Goal: Task Accomplishment & Management: Complete application form

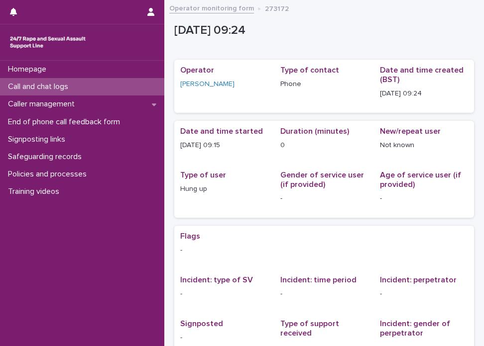
drag, startPoint x: 0, startPoint y: 0, endPoint x: 132, endPoint y: 85, distance: 157.1
click at [132, 85] on div "Call and chat logs" at bounding box center [82, 86] width 164 height 17
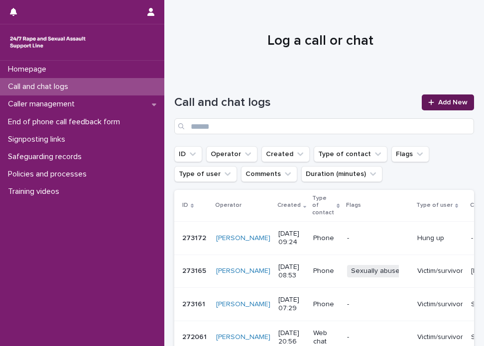
click at [440, 101] on span "Add New" at bounding box center [452, 102] width 29 height 7
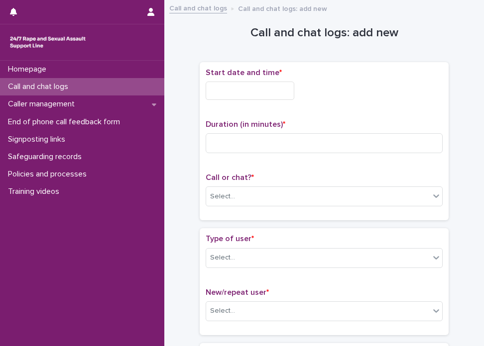
click at [243, 91] on input "text" at bounding box center [250, 91] width 89 height 18
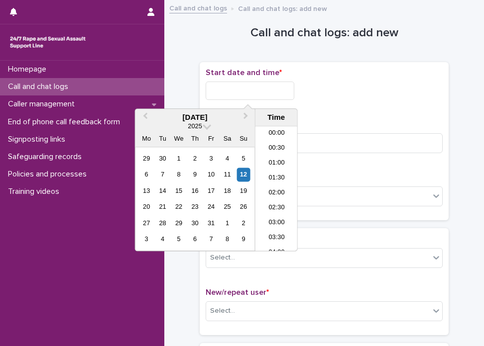
scroll to position [274, 0]
click at [275, 189] on li "11:00" at bounding box center [276, 189] width 42 height 15
type input "**********"
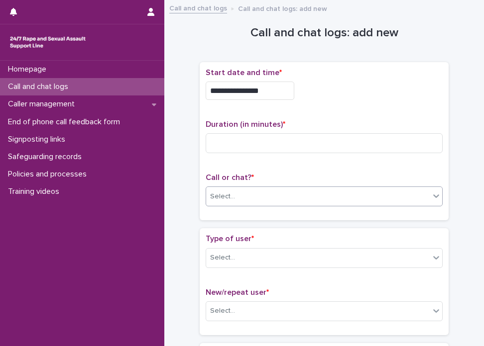
click at [257, 197] on div "Select..." at bounding box center [317, 197] width 223 height 16
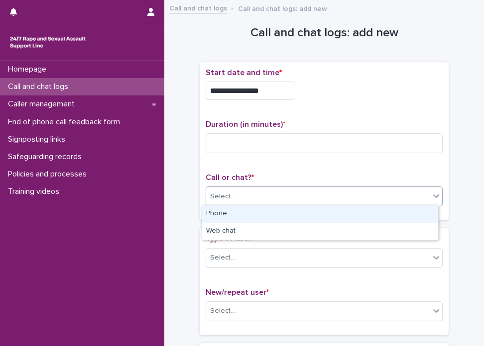
click at [249, 212] on div "Phone" at bounding box center [320, 214] width 236 height 17
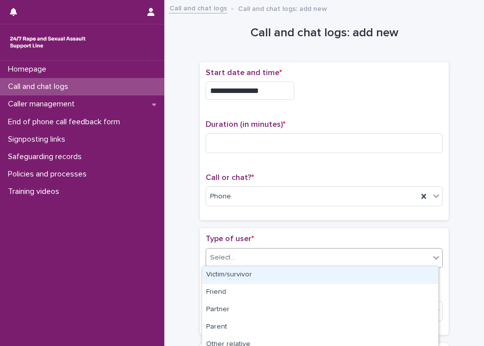
click at [336, 264] on div "Select..." at bounding box center [317, 258] width 223 height 16
click at [297, 278] on div "Victim/survivor" at bounding box center [320, 275] width 236 height 17
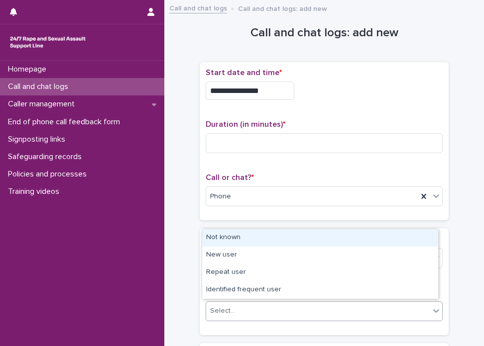
click at [315, 304] on div "Select..." at bounding box center [317, 311] width 223 height 16
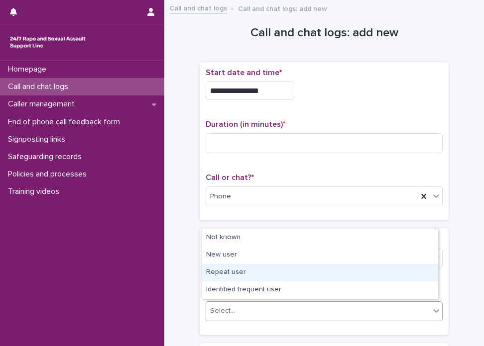
click at [237, 269] on div "Repeat user" at bounding box center [320, 272] width 236 height 17
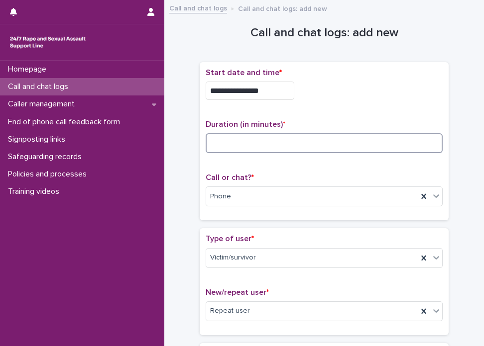
click at [263, 142] on input at bounding box center [324, 143] width 237 height 20
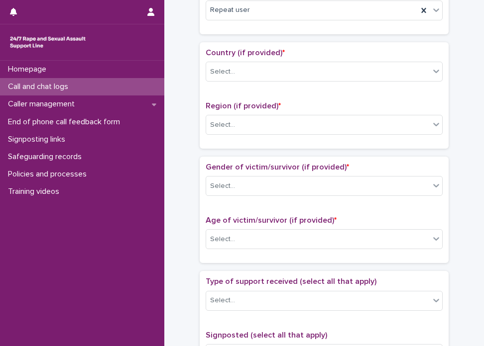
scroll to position [321, 0]
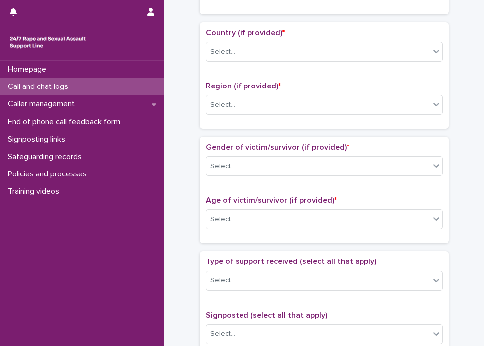
type input "*"
click at [219, 35] on p "Country (if provided) *" at bounding box center [324, 32] width 237 height 9
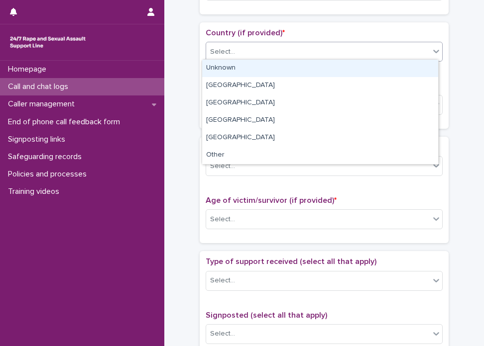
click at [225, 50] on div "Select..." at bounding box center [222, 52] width 25 height 10
click at [225, 65] on div "Unknown" at bounding box center [320, 68] width 236 height 17
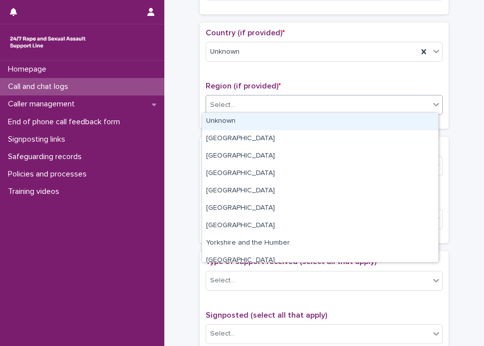
click at [230, 105] on div "Select..." at bounding box center [317, 105] width 223 height 16
click at [244, 113] on div "Unknown" at bounding box center [320, 121] width 236 height 17
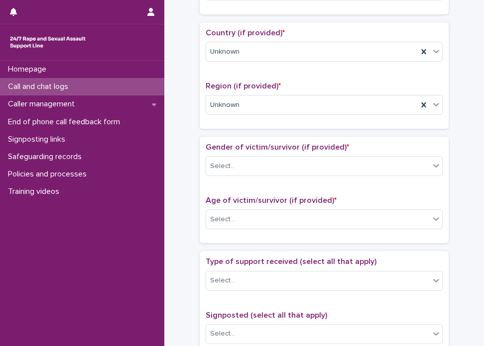
click at [232, 175] on div "Gender of victim/survivor (if provided) * Select..." at bounding box center [324, 163] width 237 height 41
click at [247, 168] on div "Select..." at bounding box center [317, 166] width 223 height 16
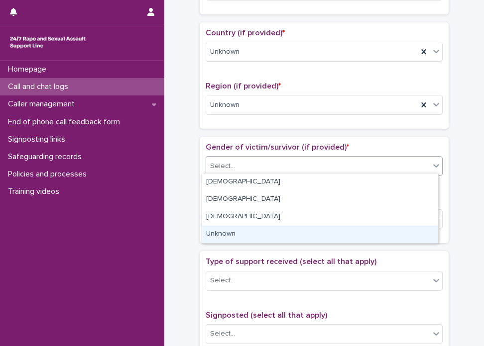
click at [227, 232] on div "Unknown" at bounding box center [320, 234] width 236 height 17
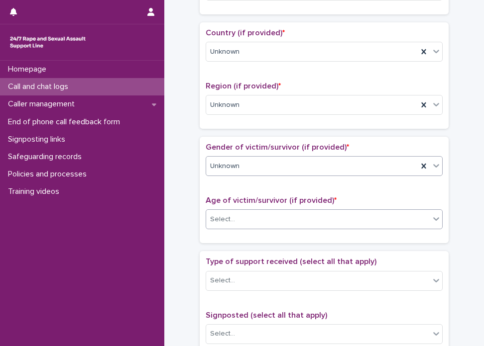
click at [236, 224] on div "Select..." at bounding box center [317, 219] width 223 height 16
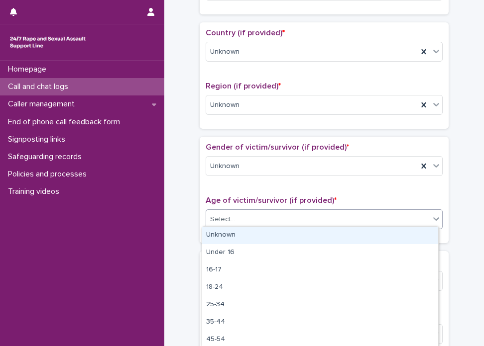
click at [241, 234] on div "Unknown" at bounding box center [320, 235] width 236 height 17
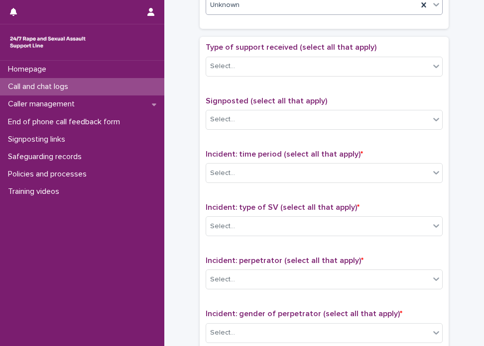
scroll to position [531, 0]
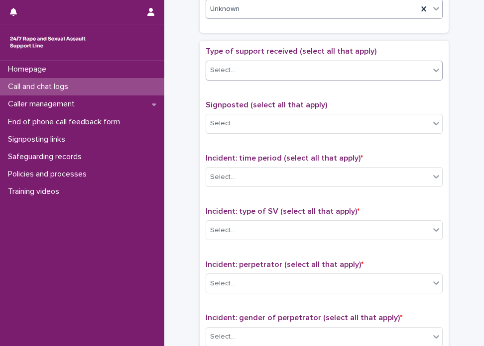
click at [235, 62] on div "Select..." at bounding box center [317, 70] width 223 height 16
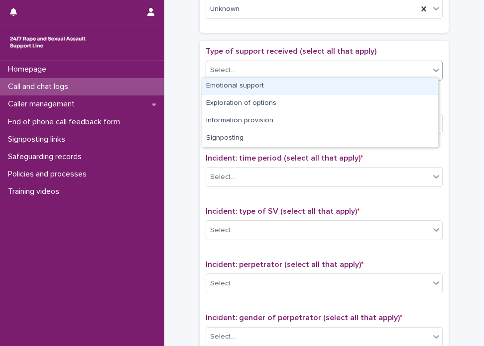
click at [233, 78] on div "Emotional support" at bounding box center [320, 86] width 236 height 17
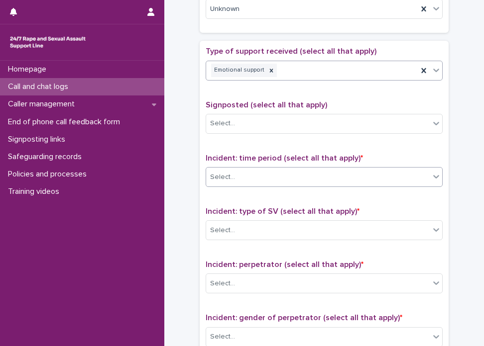
click at [244, 180] on div "Select..." at bounding box center [317, 177] width 223 height 16
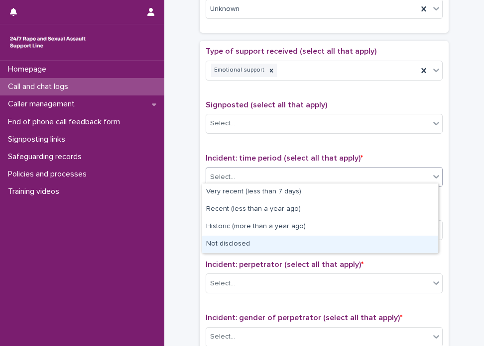
click at [374, 238] on div "Not disclosed" at bounding box center [320, 244] width 236 height 17
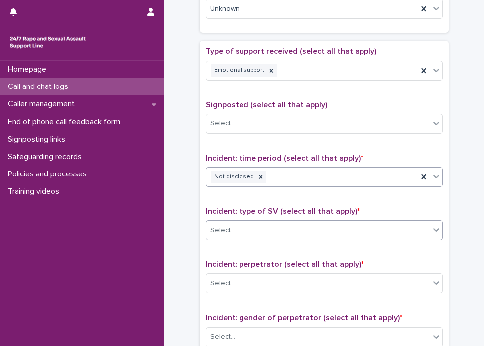
click at [357, 230] on div "Select..." at bounding box center [317, 230] width 223 height 16
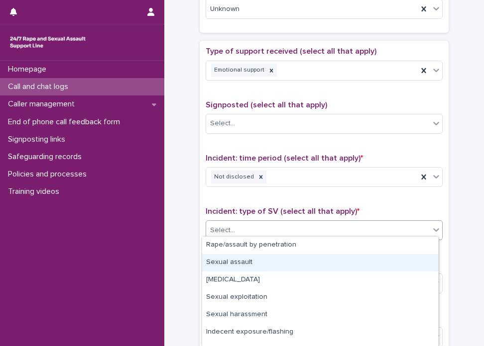
scroll to position [64, 0]
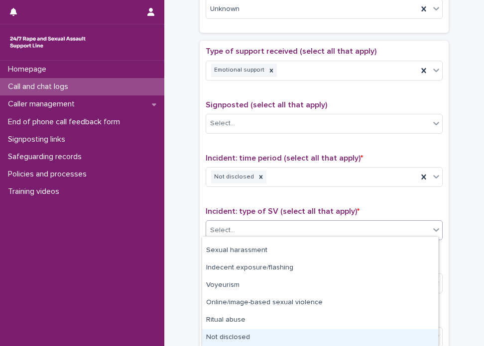
click at [394, 335] on div "Not disclosed" at bounding box center [320, 337] width 236 height 17
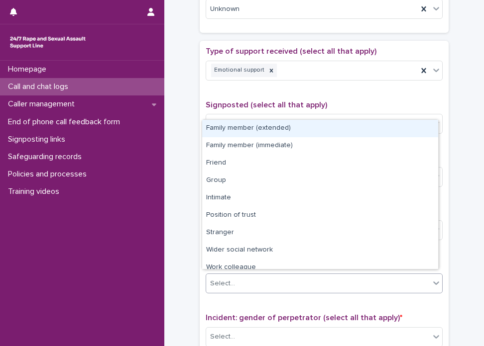
click at [296, 281] on div "Select..." at bounding box center [317, 284] width 223 height 16
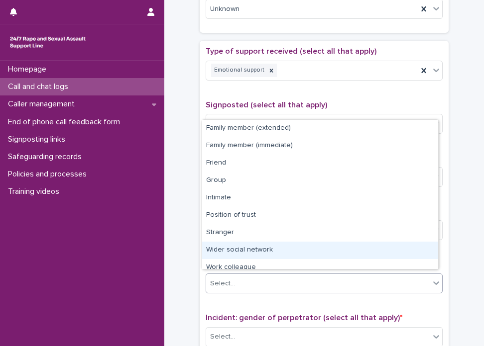
scroll to position [42, 0]
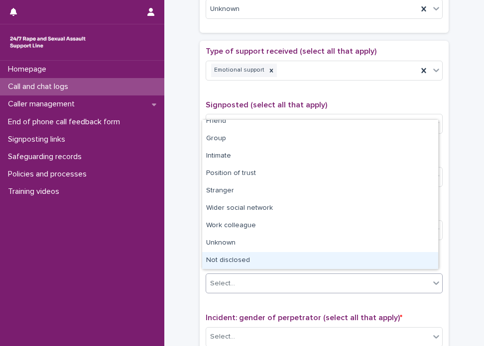
click at [417, 260] on div "Not disclosed" at bounding box center [320, 260] width 236 height 17
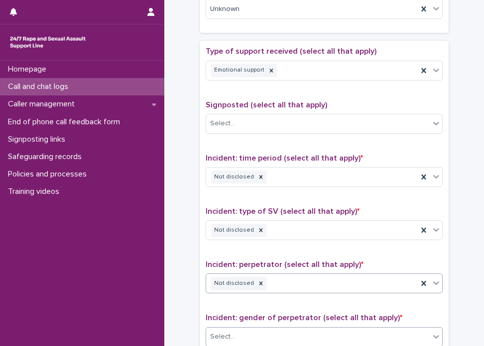
click at [398, 337] on div "Select..." at bounding box center [317, 337] width 223 height 16
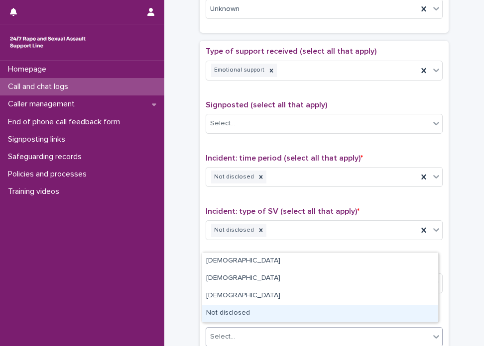
click at [375, 318] on div "Not disclosed" at bounding box center [320, 313] width 236 height 17
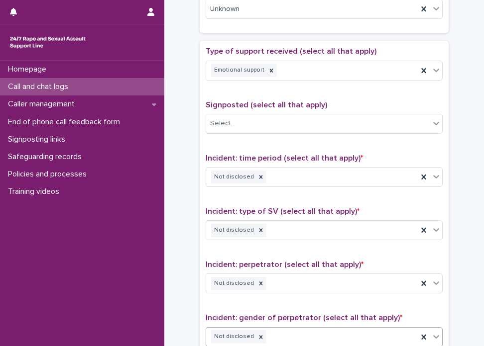
scroll to position [752, 0]
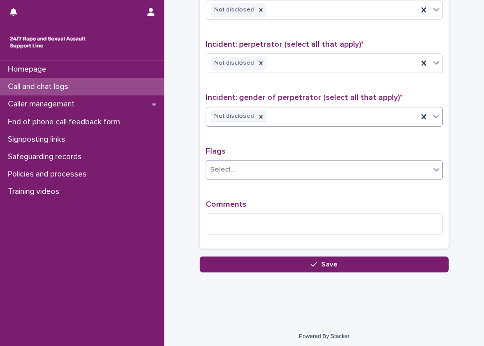
click at [218, 165] on div "Select..." at bounding box center [222, 170] width 25 height 10
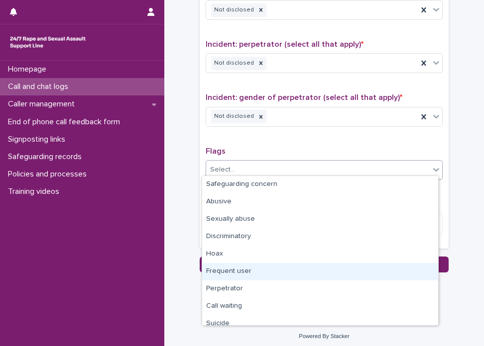
scroll to position [60, 0]
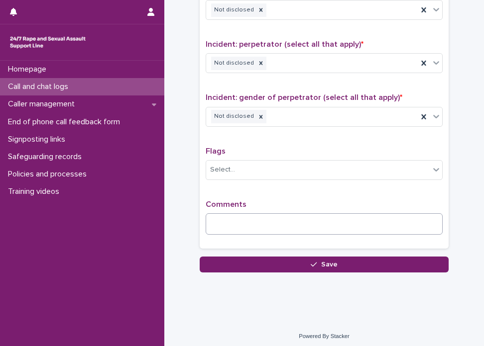
drag, startPoint x: 192, startPoint y: 221, endPoint x: 225, endPoint y: 219, distance: 33.4
click at [225, 219] on textarea at bounding box center [324, 223] width 237 height 21
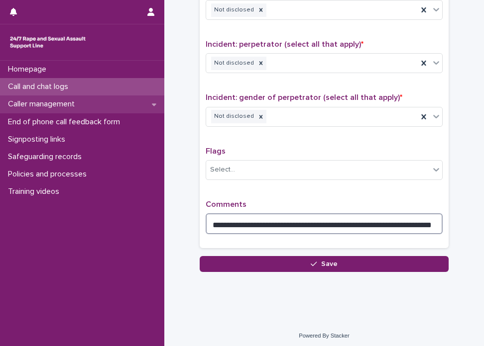
type textarea "**********"
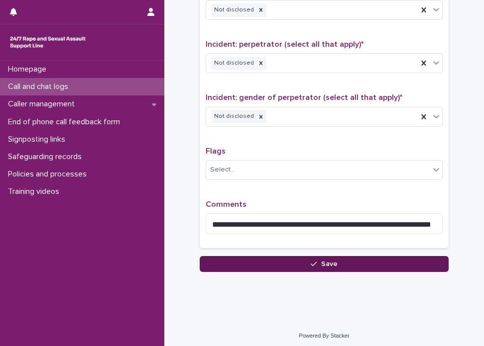
click at [283, 267] on button "Save" at bounding box center [324, 264] width 249 height 16
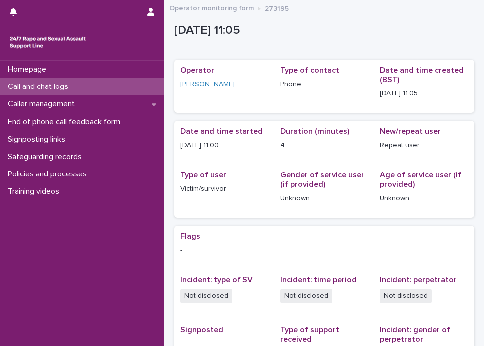
click at [181, 7] on link "Operator monitoring form" at bounding box center [211, 7] width 85 height 11
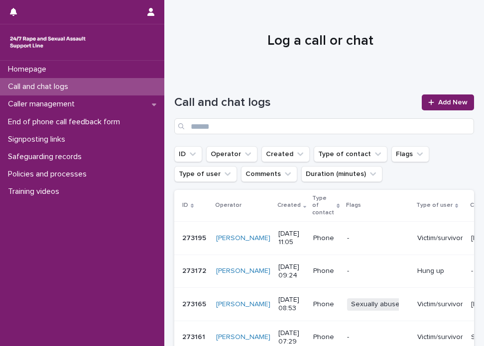
click at [461, 114] on div "Call and chat logs Add New" at bounding box center [324, 115] width 300 height 40
click at [439, 103] on span "Add New" at bounding box center [452, 102] width 29 height 7
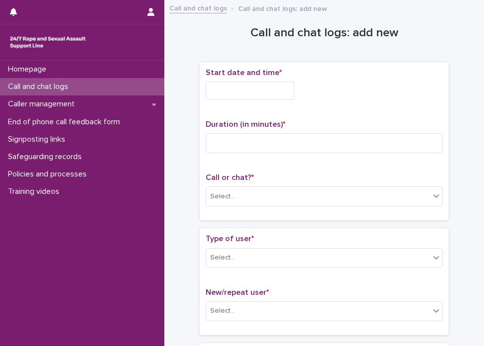
click at [241, 94] on input "text" at bounding box center [250, 91] width 89 height 18
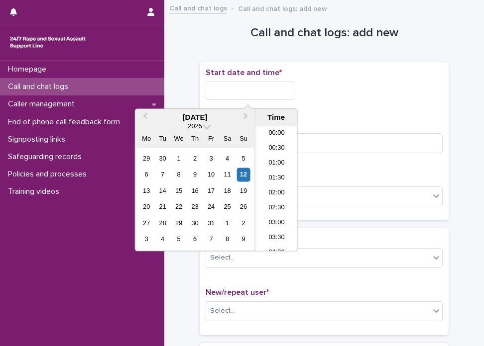
scroll to position [274, 0]
click at [278, 191] on li "11:00" at bounding box center [276, 189] width 42 height 15
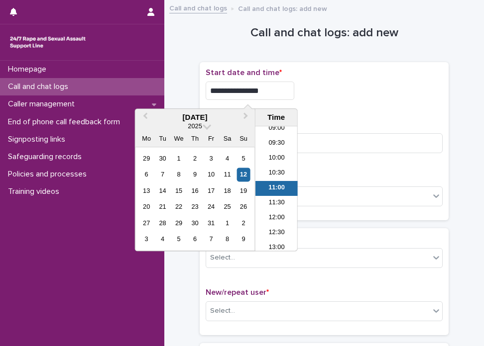
click at [263, 85] on input "**********" at bounding box center [250, 91] width 89 height 18
type input "**********"
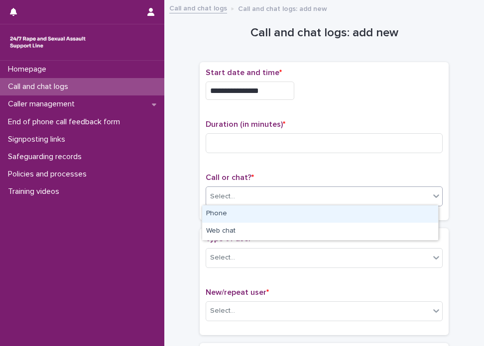
drag, startPoint x: 359, startPoint y: 198, endPoint x: 322, endPoint y: 221, distance: 43.6
click at [322, 221] on body "**********" at bounding box center [242, 173] width 484 height 346
click at [318, 212] on div "Phone" at bounding box center [320, 214] width 236 height 17
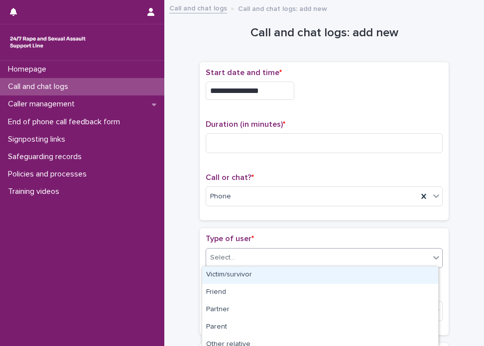
click at [301, 252] on div "Select..." at bounding box center [317, 258] width 223 height 16
click at [289, 273] on div "Victim/survivor" at bounding box center [320, 275] width 236 height 17
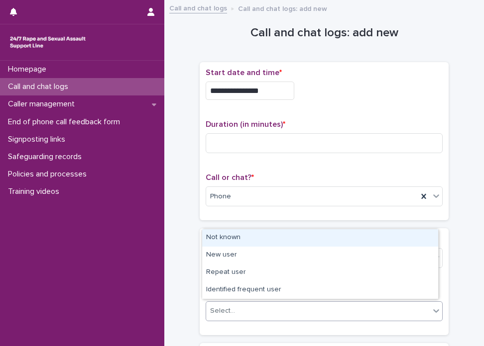
click at [267, 307] on div "Select..." at bounding box center [317, 311] width 223 height 16
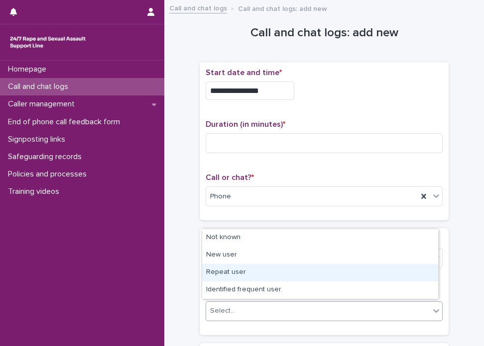
click at [230, 266] on div "Repeat user" at bounding box center [320, 272] width 236 height 17
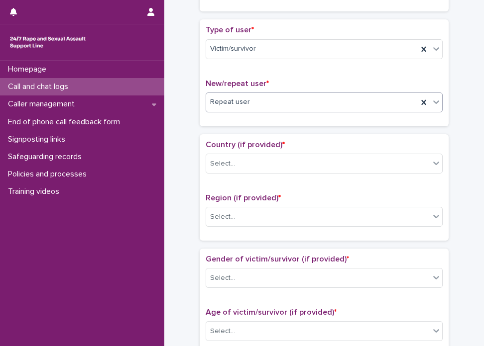
scroll to position [245, 0]
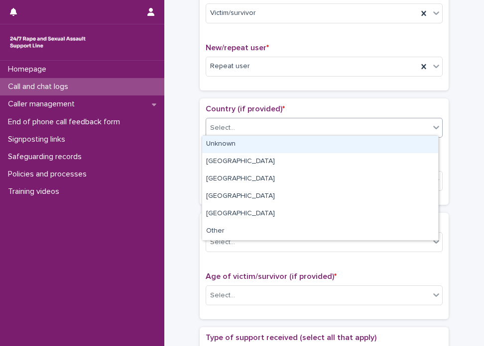
click at [344, 121] on div "Select..." at bounding box center [317, 128] width 223 height 16
click at [308, 152] on div "Unknown" at bounding box center [320, 144] width 236 height 17
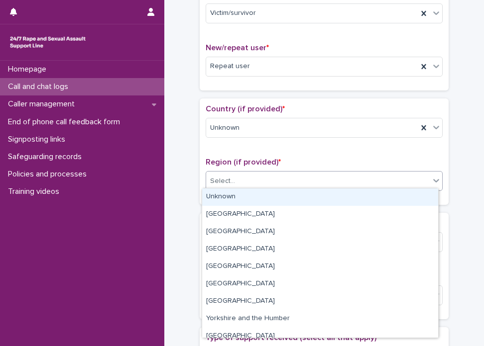
click at [284, 185] on div "Select..." at bounding box center [317, 181] width 223 height 16
click at [284, 193] on div "Unknown" at bounding box center [320, 197] width 236 height 17
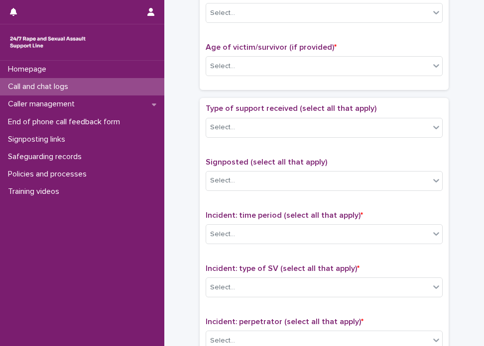
scroll to position [464, 0]
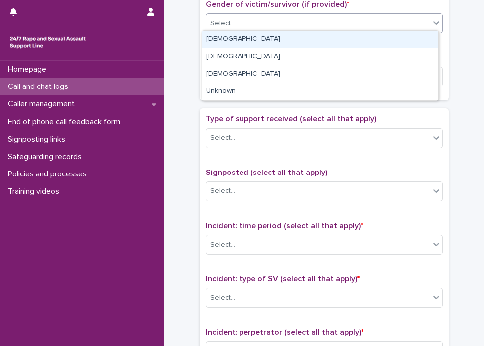
drag, startPoint x: 334, startPoint y: 17, endPoint x: 330, endPoint y: 30, distance: 13.1
click at [330, 30] on div "Select..." at bounding box center [324, 23] width 237 height 20
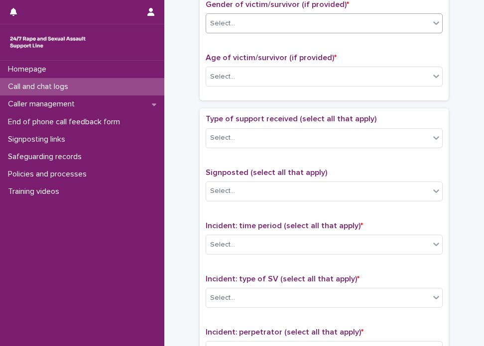
click at [330, 30] on div "Select..." at bounding box center [324, 23] width 237 height 20
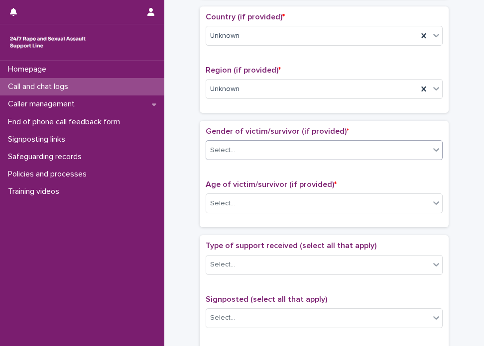
scroll to position [329, 0]
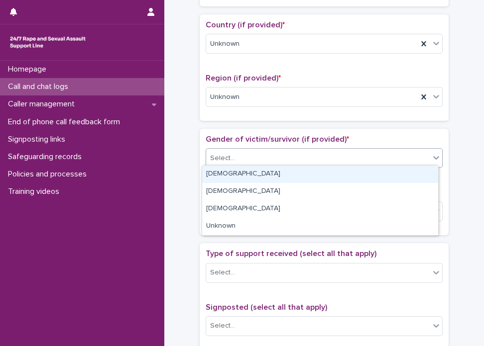
click at [303, 161] on div "Select..." at bounding box center [317, 158] width 223 height 16
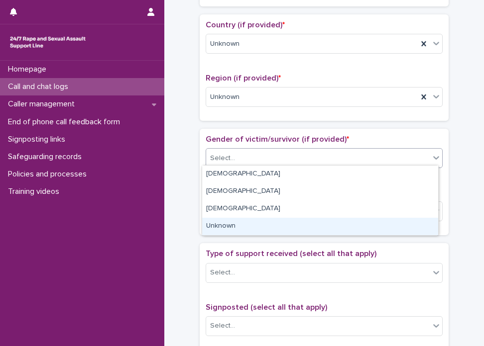
click at [264, 223] on div "Unknown" at bounding box center [320, 226] width 236 height 17
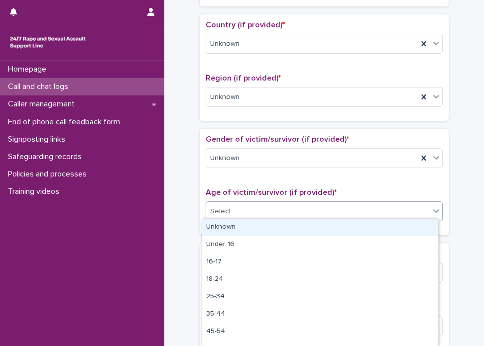
drag, startPoint x: 259, startPoint y: 207, endPoint x: 260, endPoint y: 223, distance: 16.0
click at [260, 223] on body "**********" at bounding box center [242, 173] width 484 height 346
click at [260, 223] on div "Unknown" at bounding box center [320, 227] width 236 height 17
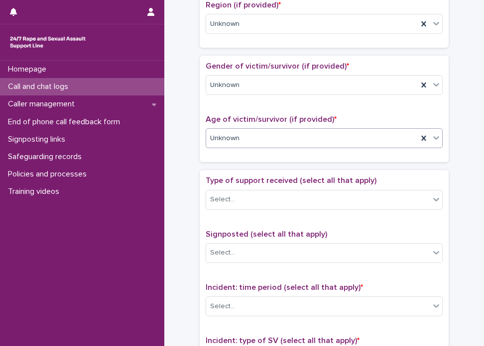
scroll to position [404, 0]
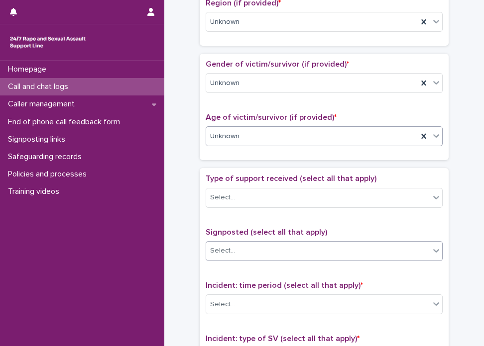
click at [291, 250] on div "Select..." at bounding box center [317, 251] width 223 height 16
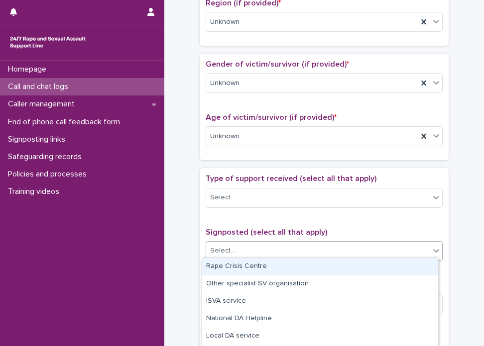
click at [299, 207] on div "Type of support received (select all that apply) Select..." at bounding box center [324, 194] width 237 height 41
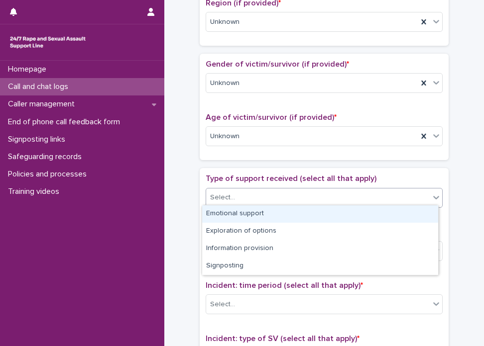
click at [293, 203] on div "Select..." at bounding box center [317, 198] width 223 height 16
click at [293, 212] on div "Emotional support" at bounding box center [320, 214] width 236 height 17
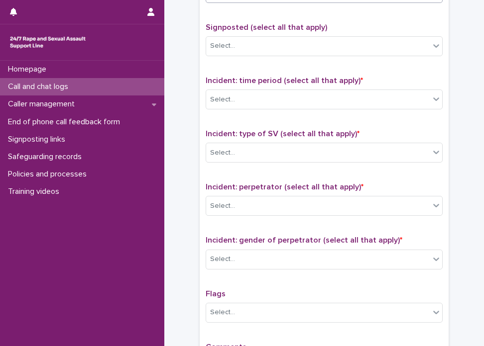
scroll to position [617, 0]
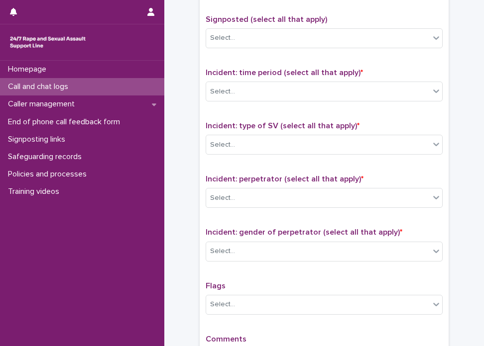
click at [263, 98] on div "Incident: time period (select all that apply) * Select..." at bounding box center [324, 88] width 237 height 41
click at [256, 95] on div "Select..." at bounding box center [317, 92] width 223 height 16
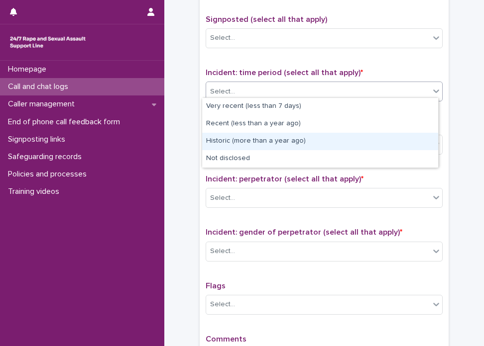
click at [241, 139] on div "Historic (more than a year ago)" at bounding box center [320, 141] width 236 height 17
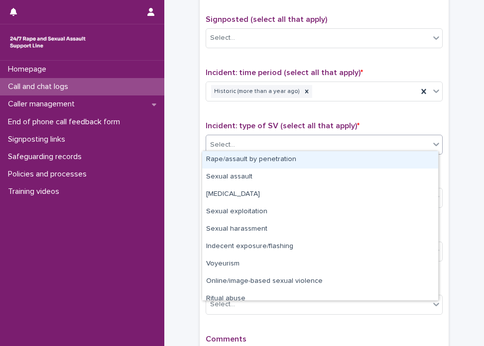
click at [252, 139] on div "Select..." at bounding box center [317, 145] width 223 height 16
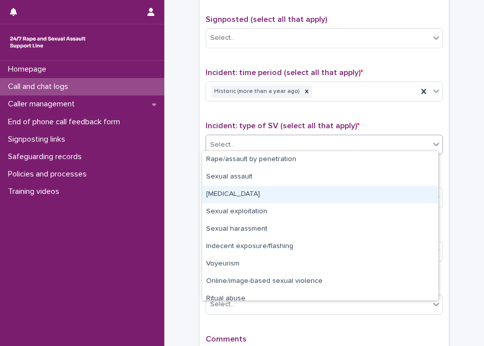
click at [258, 196] on div "Child sexual abuse" at bounding box center [320, 194] width 236 height 17
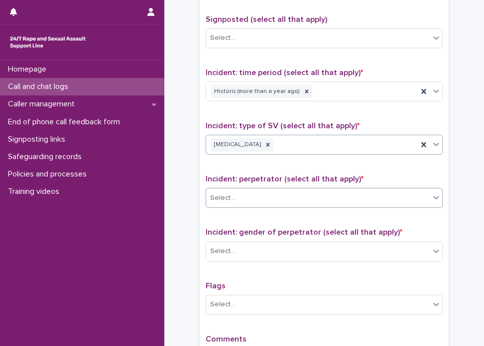
click at [262, 202] on div "Select..." at bounding box center [317, 198] width 223 height 16
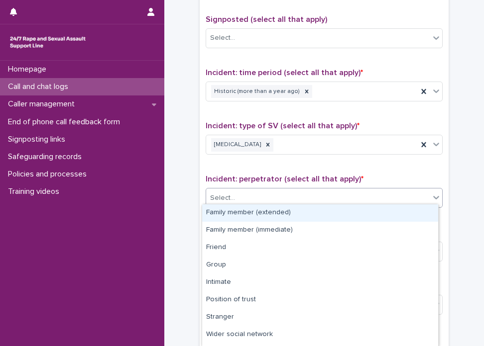
drag, startPoint x: 393, startPoint y: 220, endPoint x: 470, endPoint y: 163, distance: 96.0
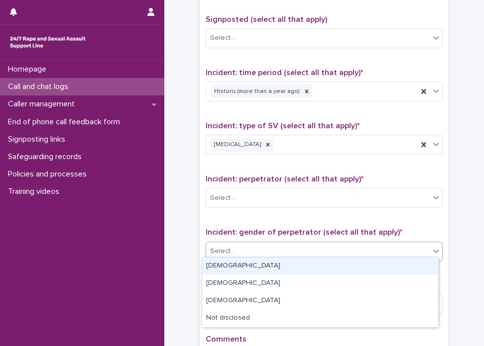
click at [244, 250] on div "Select..." at bounding box center [317, 251] width 223 height 16
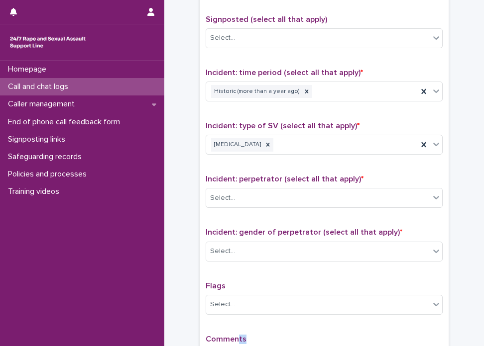
drag, startPoint x: 234, startPoint y: 329, endPoint x: 239, endPoint y: 324, distance: 7.4
click at [239, 324] on div "Type of support received (select all that apply) Emotional support Signposted (…" at bounding box center [324, 169] width 237 height 416
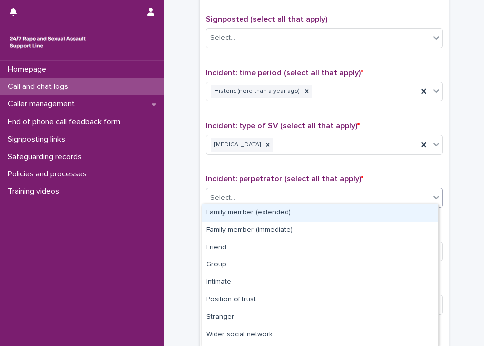
click at [244, 195] on div "Select..." at bounding box center [317, 198] width 223 height 16
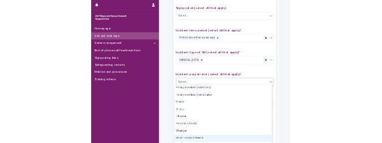
scroll to position [49, 0]
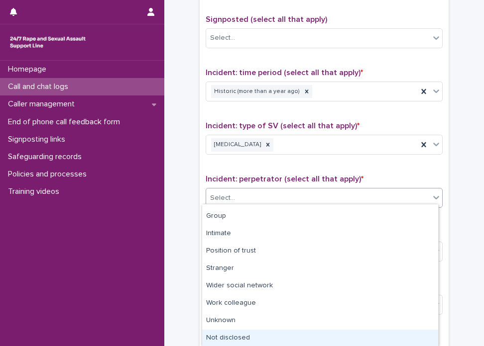
click at [404, 335] on div "Not disclosed" at bounding box center [320, 338] width 236 height 17
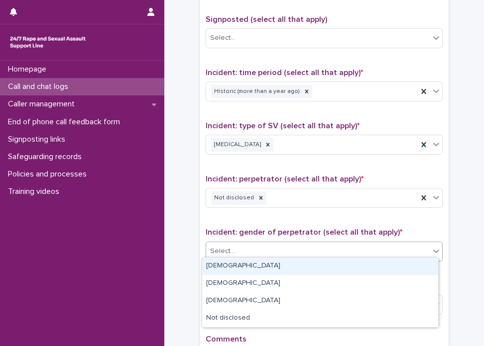
click at [247, 244] on div "Select..." at bounding box center [317, 251] width 223 height 16
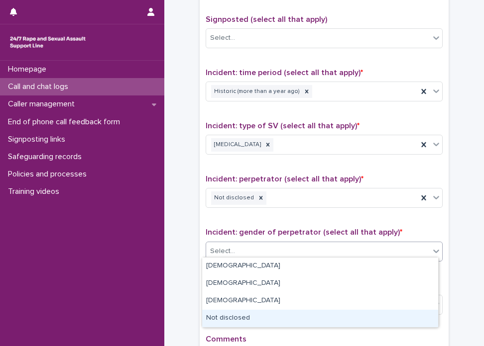
click at [243, 315] on div "Not disclosed" at bounding box center [320, 318] width 236 height 17
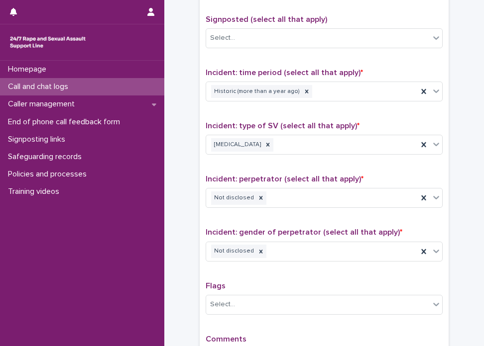
click at [243, 315] on div "Flags Select..." at bounding box center [324, 302] width 237 height 41
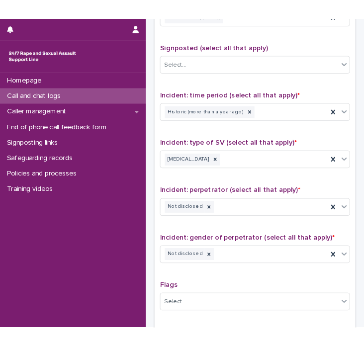
scroll to position [740, 0]
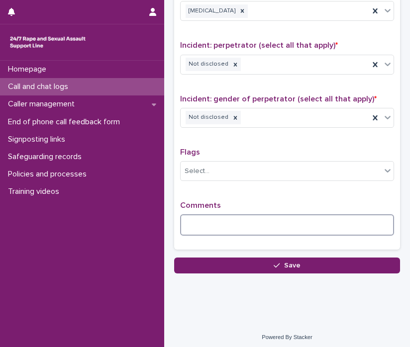
click at [292, 228] on textarea at bounding box center [287, 224] width 214 height 21
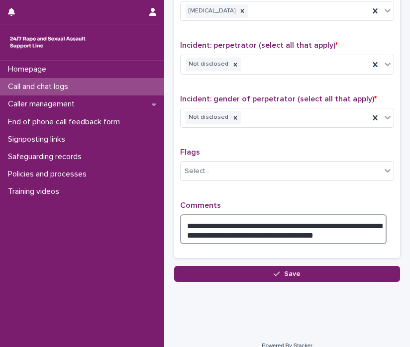
type textarea "**********"
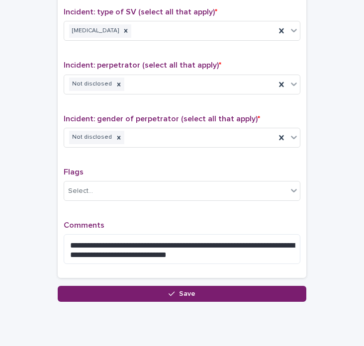
scroll to position [760, 0]
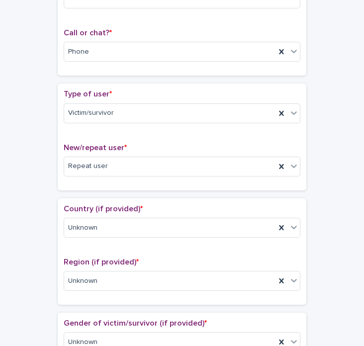
scroll to position [0, 0]
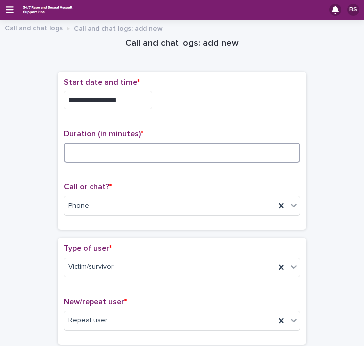
click at [132, 157] on input at bounding box center [182, 153] width 237 height 20
type input "**"
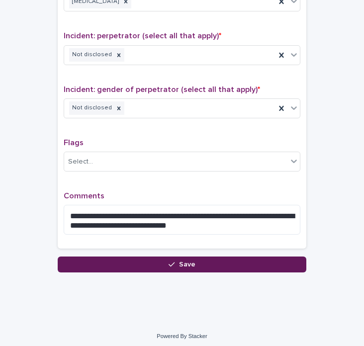
click at [180, 261] on span "Save" at bounding box center [187, 264] width 16 height 7
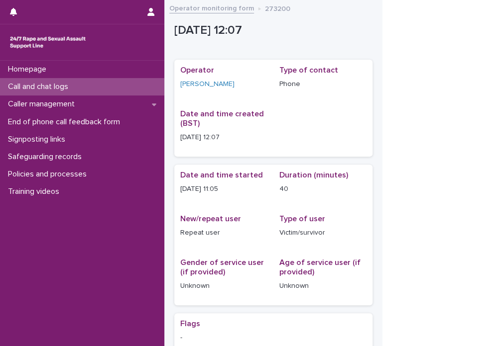
click at [181, 14] on div "Operator monitoring form 273200" at bounding box center [273, 9] width 218 height 14
click at [191, 10] on link "Operator monitoring form" at bounding box center [211, 7] width 85 height 11
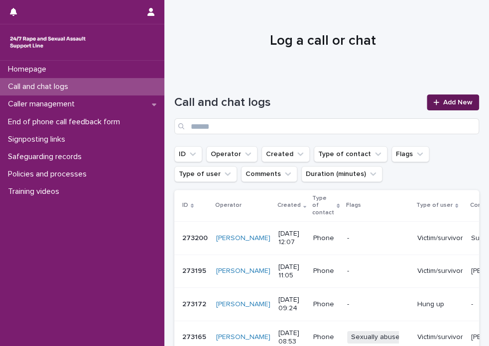
click at [435, 99] on link "Add New" at bounding box center [452, 103] width 52 height 16
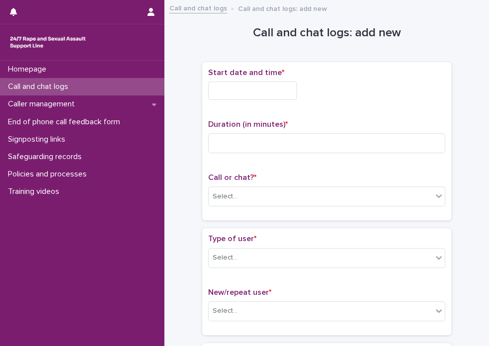
click at [236, 96] on input "text" at bounding box center [252, 91] width 89 height 18
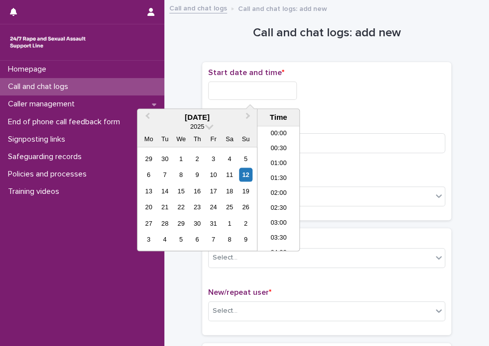
scroll to position [304, 0]
click at [287, 188] on li "12:00" at bounding box center [278, 189] width 42 height 15
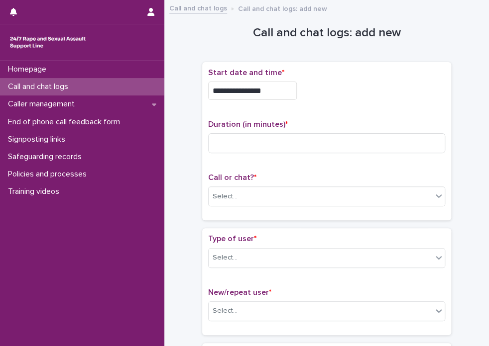
click at [271, 82] on div "**********" at bounding box center [252, 91] width 89 height 18
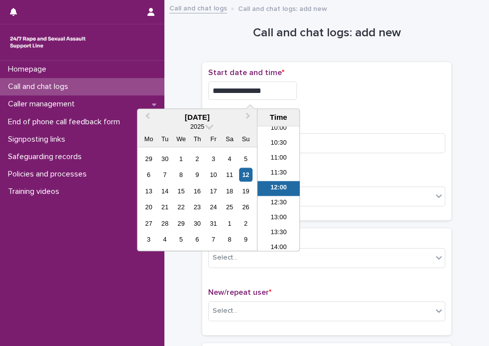
click at [272, 89] on input "**********" at bounding box center [252, 91] width 89 height 18
type input "**********"
click at [339, 191] on div "Select..." at bounding box center [320, 197] width 223 height 16
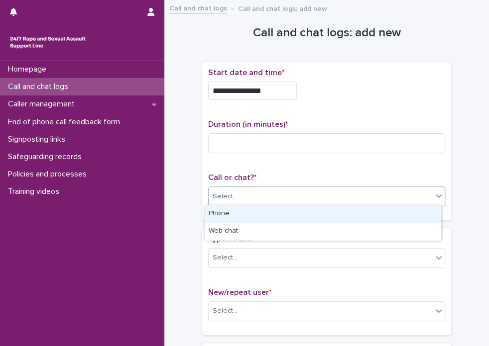
click at [296, 216] on div "Phone" at bounding box center [323, 214] width 236 height 17
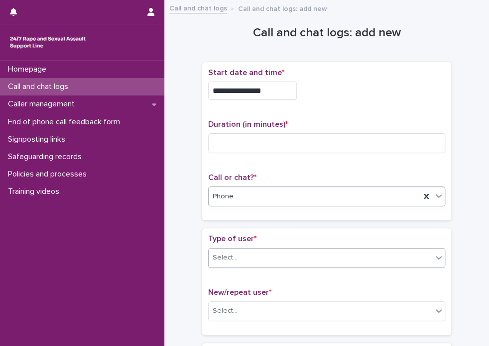
click at [239, 259] on div "Select..." at bounding box center [320, 258] width 223 height 16
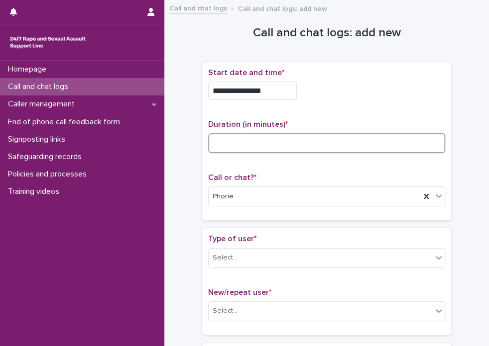
click at [243, 144] on input at bounding box center [326, 143] width 237 height 20
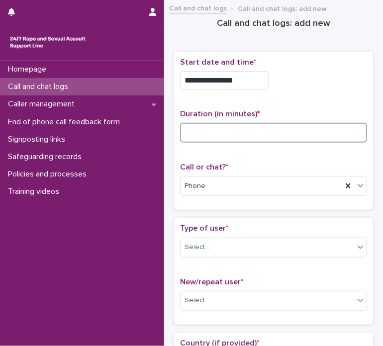
click at [205, 129] on input at bounding box center [273, 133] width 187 height 20
type input "*"
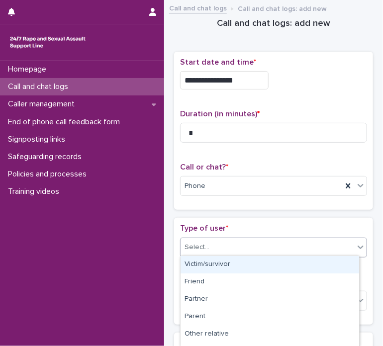
click at [248, 239] on div "Select..." at bounding box center [268, 247] width 174 height 16
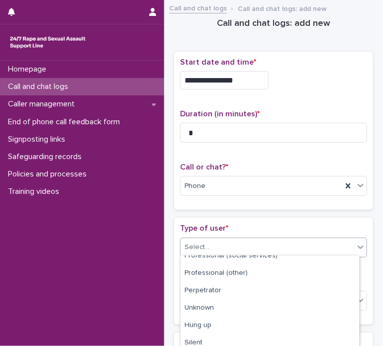
scroll to position [170, 0]
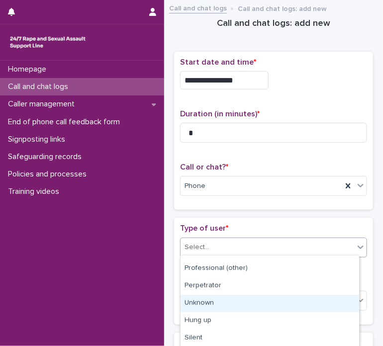
click at [316, 309] on div "Unknown" at bounding box center [270, 303] width 179 height 17
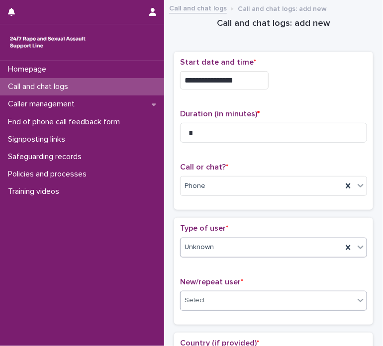
click at [270, 296] on div "Select..." at bounding box center [268, 301] width 174 height 16
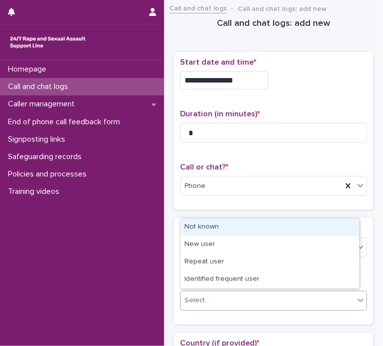
click at [236, 228] on div "Not known" at bounding box center [270, 227] width 179 height 17
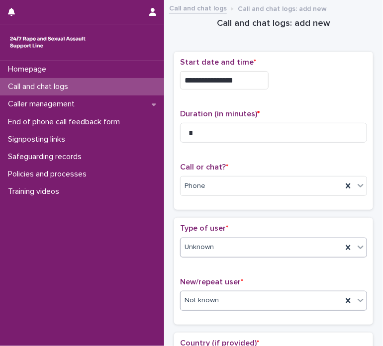
click at [235, 245] on div "Unknown" at bounding box center [262, 247] width 162 height 16
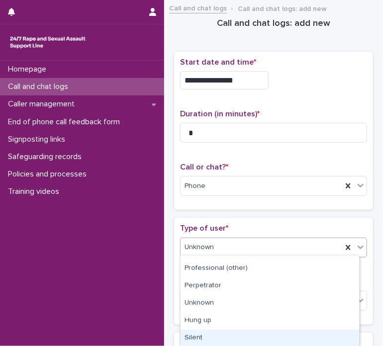
click at [283, 338] on div "Silent" at bounding box center [270, 338] width 179 height 17
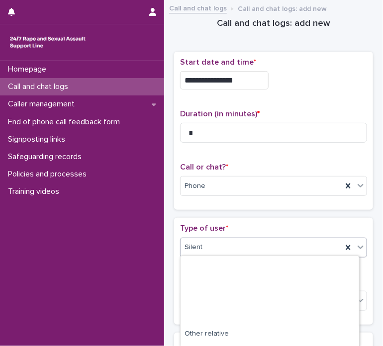
click at [299, 242] on div "Silent" at bounding box center [262, 247] width 162 height 16
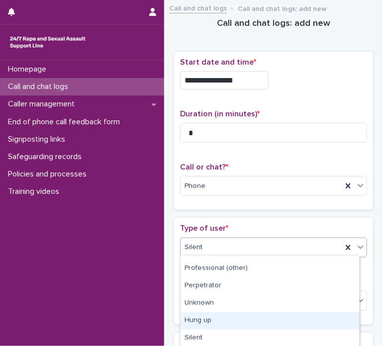
click at [311, 318] on div "Hung up" at bounding box center [270, 321] width 179 height 17
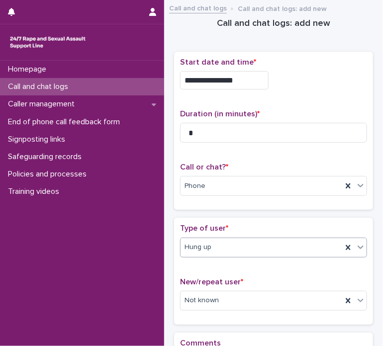
scroll to position [141, 0]
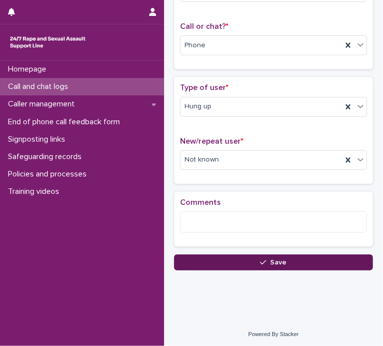
click at [239, 255] on button "Save" at bounding box center [273, 263] width 199 height 16
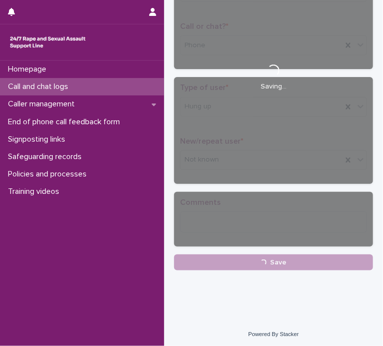
scroll to position [0, 0]
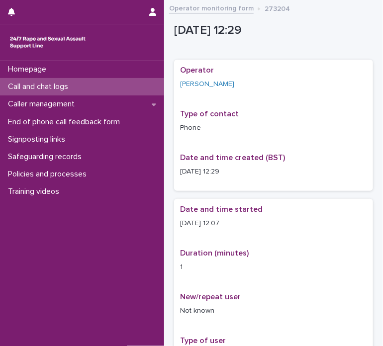
click at [214, 12] on link "Operator monitoring form" at bounding box center [211, 7] width 85 height 11
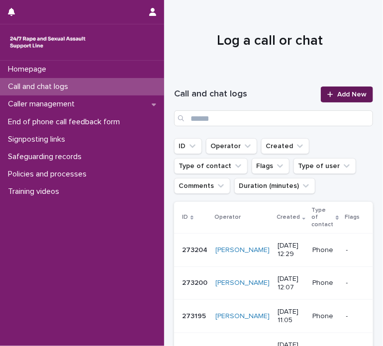
click at [330, 88] on link "Add New" at bounding box center [347, 95] width 52 height 16
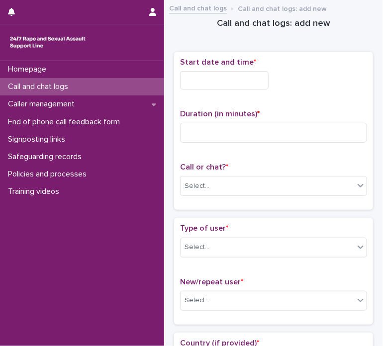
click at [229, 77] on input "text" at bounding box center [224, 80] width 89 height 18
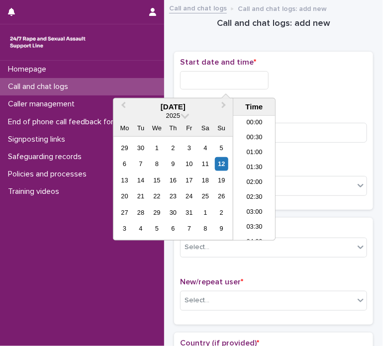
scroll to position [318, 0]
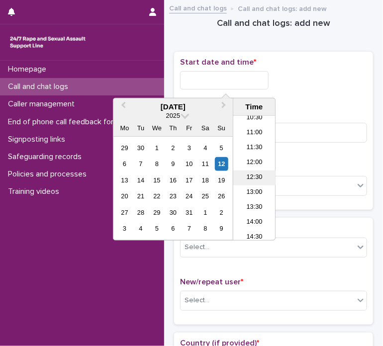
click at [256, 172] on li "12:30" at bounding box center [254, 178] width 42 height 15
click at [242, 82] on input "**********" at bounding box center [224, 80] width 89 height 18
type input "**********"
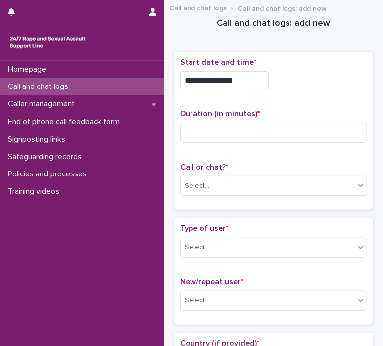
click at [333, 224] on p "Type of user *" at bounding box center [273, 228] width 187 height 9
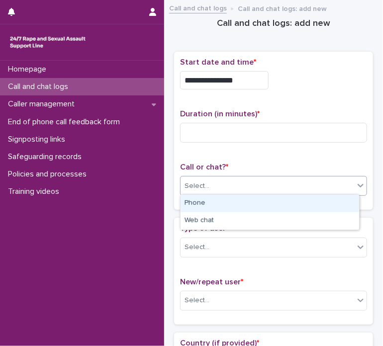
click at [238, 179] on div "Select..." at bounding box center [268, 186] width 174 height 16
click at [201, 210] on div "Phone" at bounding box center [270, 203] width 179 height 17
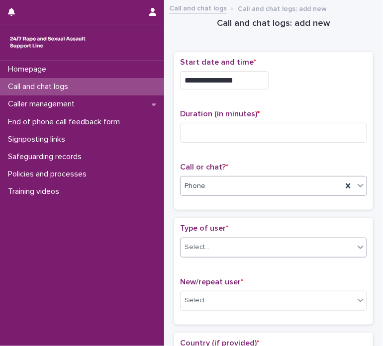
click at [203, 242] on div "Select..." at bounding box center [197, 247] width 25 height 10
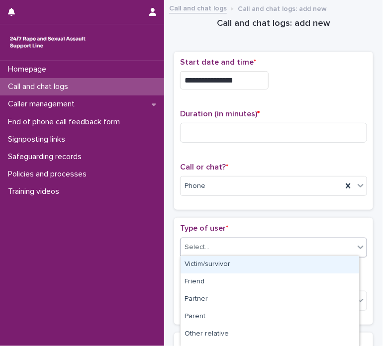
click at [206, 262] on div "Victim/survivor" at bounding box center [270, 264] width 179 height 17
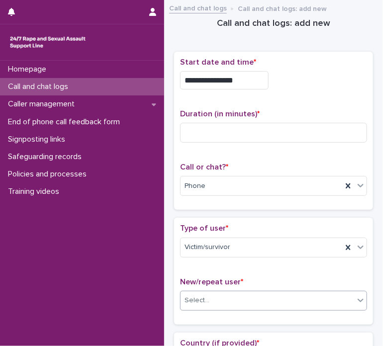
click at [247, 293] on div "Select..." at bounding box center [268, 301] width 174 height 16
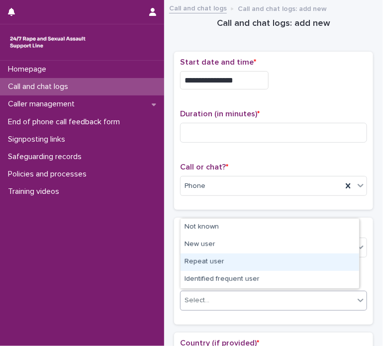
click at [225, 259] on div "Repeat user" at bounding box center [270, 262] width 179 height 17
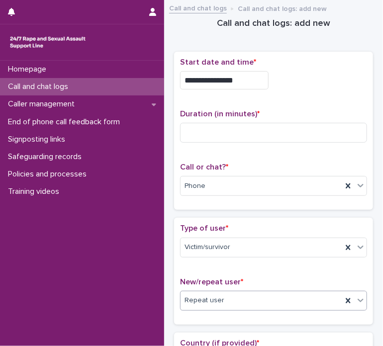
scroll to position [303, 0]
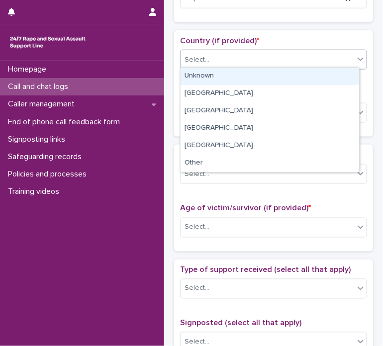
click at [225, 65] on div "Select..." at bounding box center [268, 60] width 174 height 16
click at [220, 82] on div "Unknown" at bounding box center [270, 76] width 179 height 17
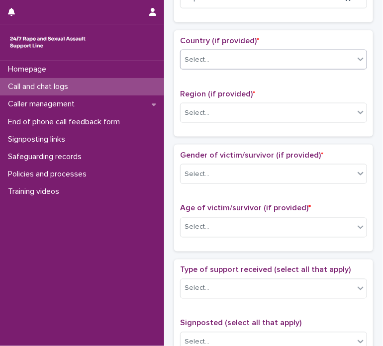
click at [217, 97] on div "Region (if provided) * Select..." at bounding box center [273, 110] width 187 height 41
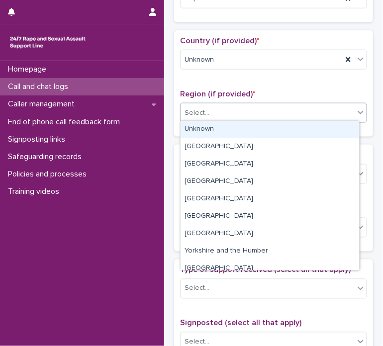
click at [219, 109] on div "Select..." at bounding box center [268, 113] width 174 height 16
click at [221, 121] on div "Unknown" at bounding box center [270, 129] width 179 height 17
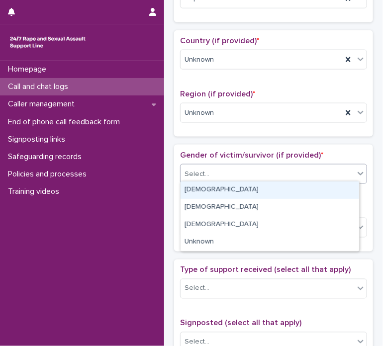
click at [221, 166] on div "Select..." at bounding box center [268, 174] width 174 height 16
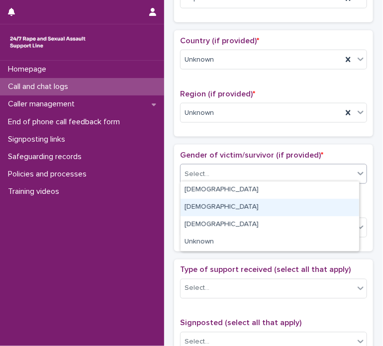
click at [217, 205] on div "Male" at bounding box center [270, 207] width 179 height 17
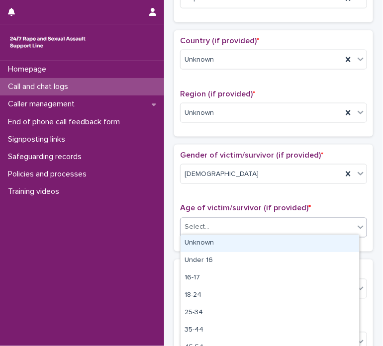
click at [215, 227] on div "Select..." at bounding box center [268, 227] width 174 height 16
click at [219, 244] on div "Unknown" at bounding box center [270, 243] width 179 height 17
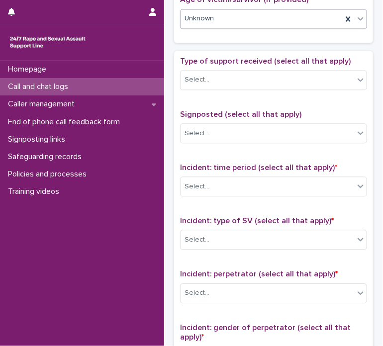
scroll to position [535, 0]
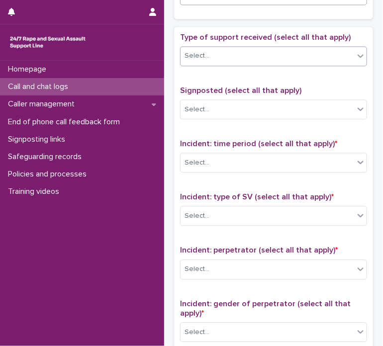
click at [235, 48] on div "Select..." at bounding box center [268, 56] width 174 height 16
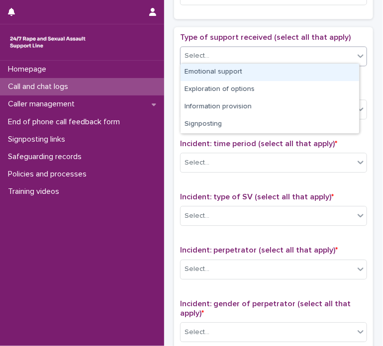
click at [235, 71] on div "Emotional support" at bounding box center [270, 72] width 179 height 17
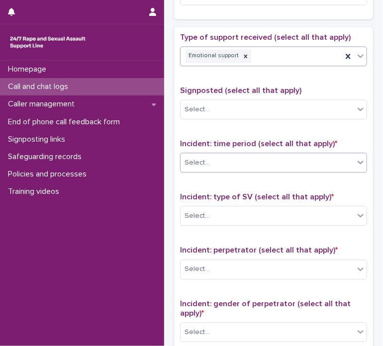
click at [255, 160] on div "Select..." at bounding box center [268, 163] width 174 height 16
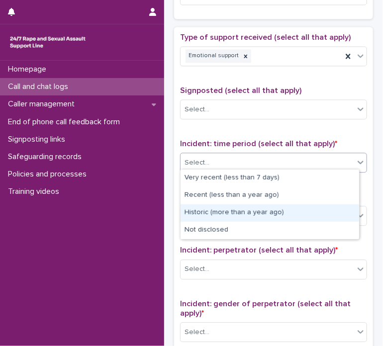
click at [226, 216] on div "Historic (more than a year ago)" at bounding box center [270, 213] width 179 height 17
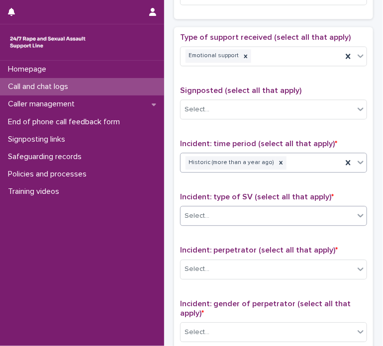
click at [223, 216] on div "Select..." at bounding box center [268, 216] width 174 height 16
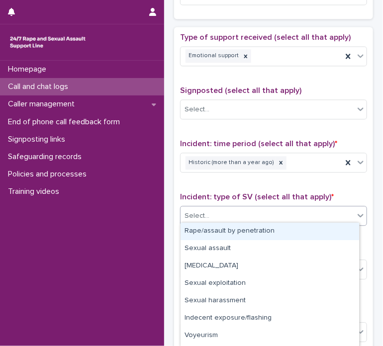
click at [225, 232] on div "Rape/assault by penetration" at bounding box center [270, 231] width 179 height 17
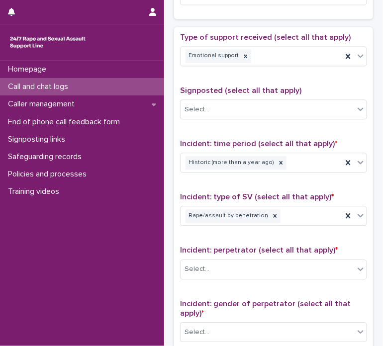
click at [219, 278] on div "Incident: perpetrator (select all that apply) * Select..." at bounding box center [273, 266] width 187 height 41
click at [233, 272] on div "Select..." at bounding box center [268, 269] width 174 height 16
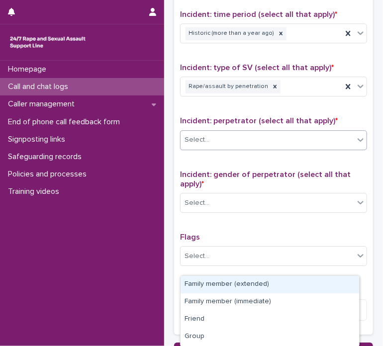
scroll to position [674, 0]
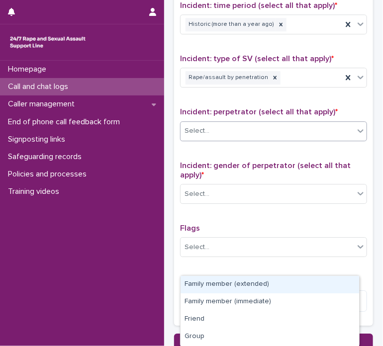
click at [196, 126] on div "Select..." at bounding box center [197, 131] width 25 height 10
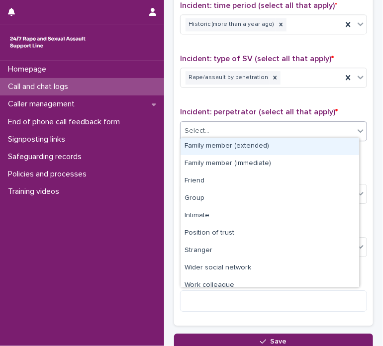
click at [196, 126] on div "Select..." at bounding box center [197, 131] width 25 height 10
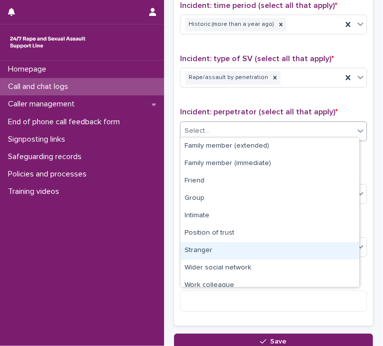
click at [214, 246] on div "Stranger" at bounding box center [270, 250] width 179 height 17
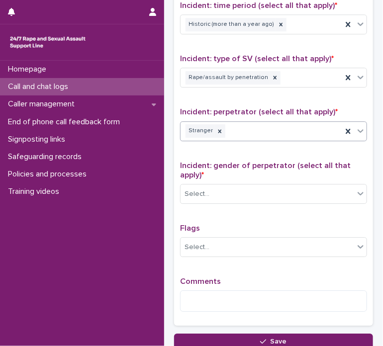
click at [244, 129] on div "Stranger" at bounding box center [262, 130] width 162 height 17
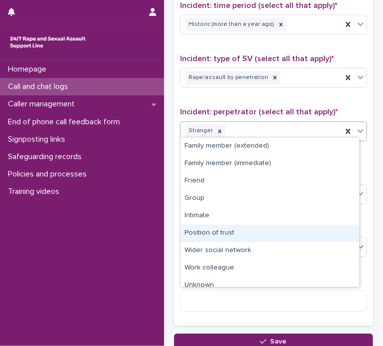
click at [221, 237] on div "Position of trust" at bounding box center [270, 233] width 179 height 17
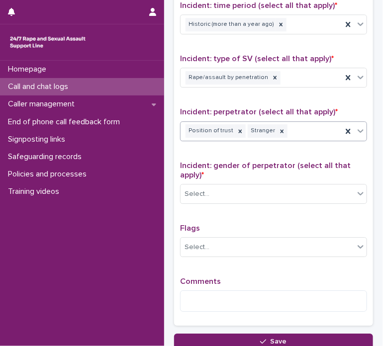
click at [234, 178] on div "Incident: gender of perpetrator (select all that apply) * Select..." at bounding box center [273, 186] width 187 height 51
click at [219, 198] on div "Select..." at bounding box center [273, 194] width 187 height 20
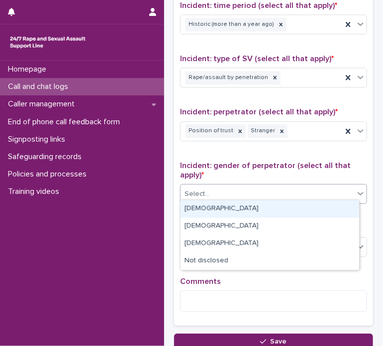
click at [209, 210] on div "Male" at bounding box center [270, 209] width 179 height 17
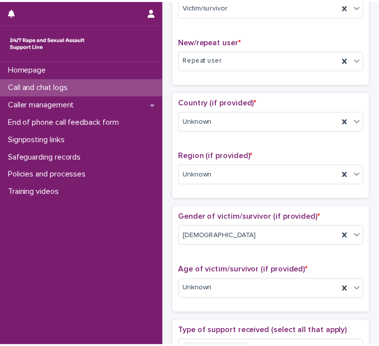
scroll to position [253, 0]
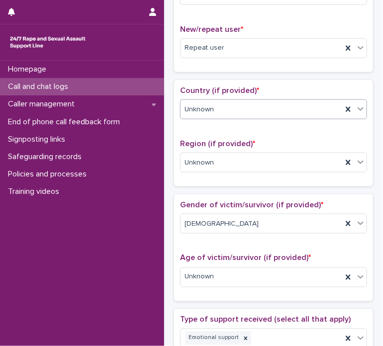
click at [233, 107] on div "Unknown" at bounding box center [262, 110] width 162 height 16
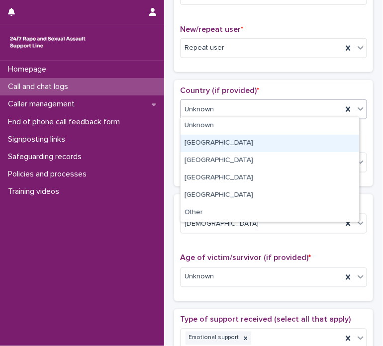
click at [206, 139] on div "England" at bounding box center [270, 143] width 179 height 17
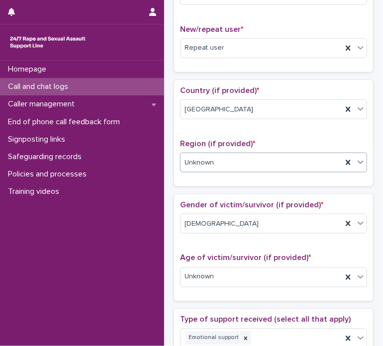
click at [257, 160] on div "Unknown" at bounding box center [262, 163] width 162 height 16
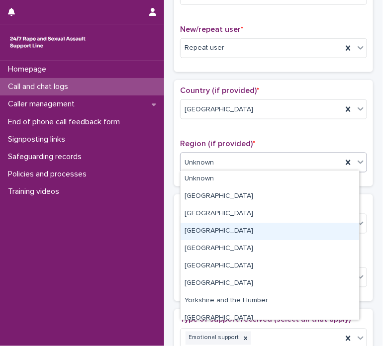
click at [219, 233] on div "South West" at bounding box center [270, 231] width 179 height 17
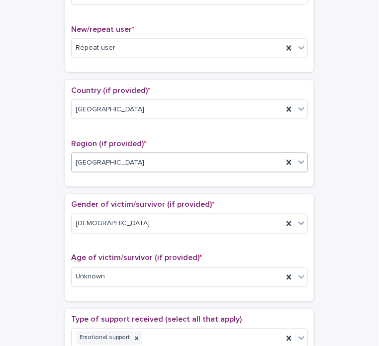
scroll to position [761, 0]
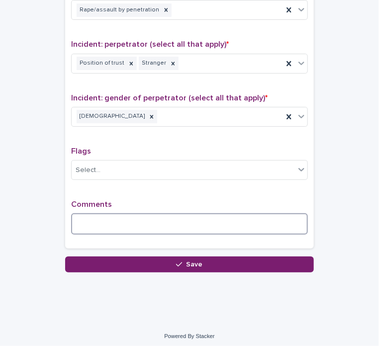
click at [142, 216] on textarea at bounding box center [189, 223] width 237 height 21
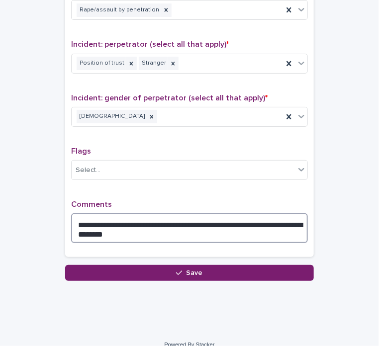
click at [142, 216] on textarea "**********" at bounding box center [189, 228] width 237 height 30
click at [98, 219] on textarea "**********" at bounding box center [189, 228] width 237 height 30
click at [89, 223] on textarea "**********" at bounding box center [189, 228] width 237 height 30
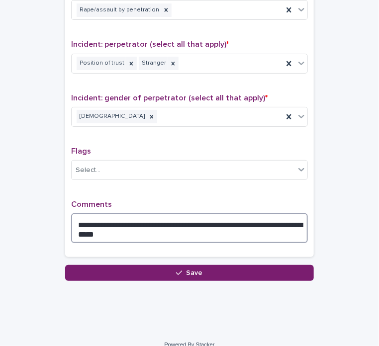
scroll to position [0, 0]
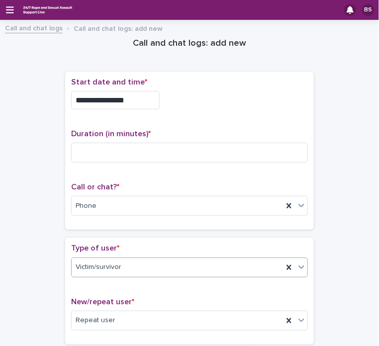
type textarea "**********"
click at [129, 269] on div "Victim/survivor" at bounding box center [177, 267] width 211 height 16
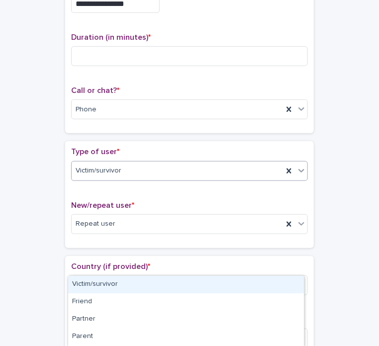
scroll to position [105, 0]
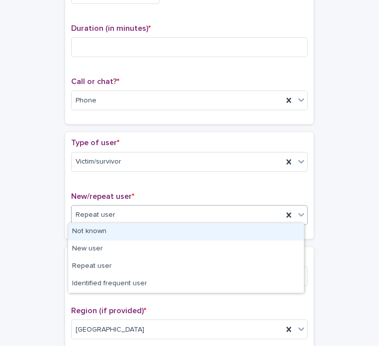
click at [201, 218] on div "Repeat user" at bounding box center [177, 215] width 211 height 16
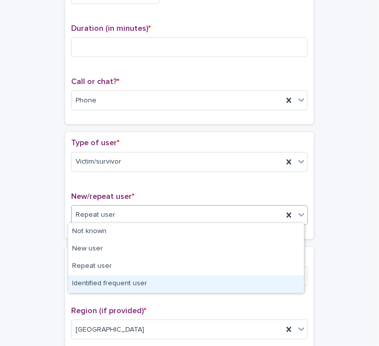
click at [131, 279] on div "Identified frequent user" at bounding box center [186, 284] width 236 height 17
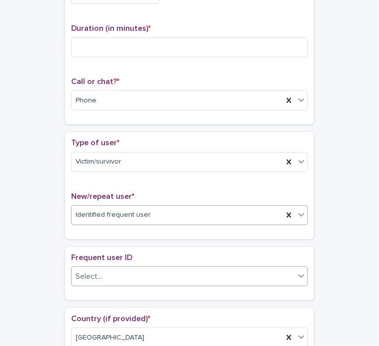
click at [134, 274] on div "Select..." at bounding box center [183, 277] width 223 height 16
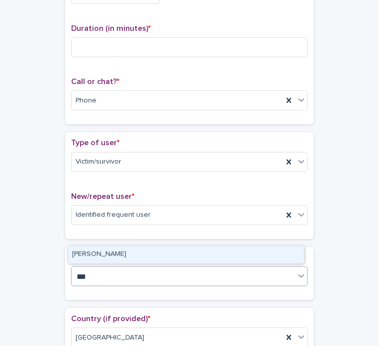
type input "****"
click at [109, 254] on div "[PERSON_NAME]" at bounding box center [186, 254] width 236 height 17
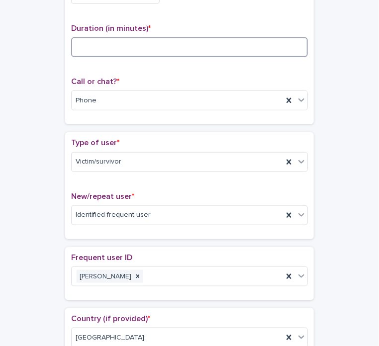
click at [150, 37] on input at bounding box center [189, 47] width 237 height 20
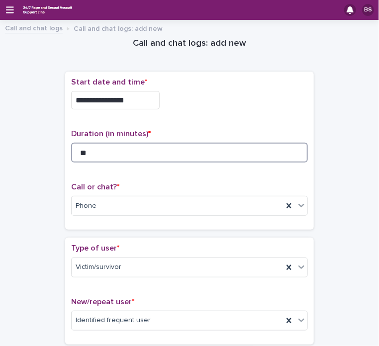
type input "**"
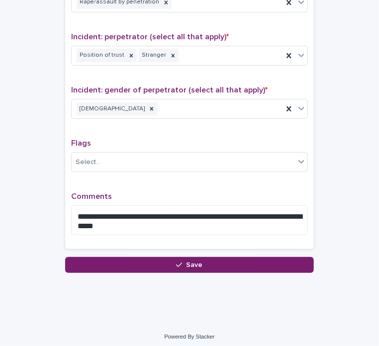
click at [184, 250] on div "**********" at bounding box center [189, 35] width 249 height 444
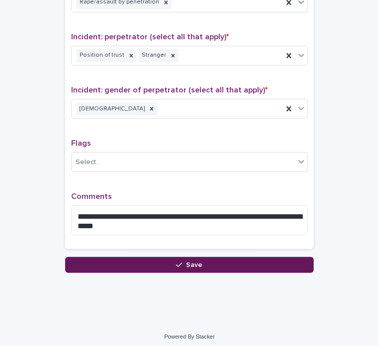
click at [185, 257] on button "Save" at bounding box center [189, 265] width 249 height 16
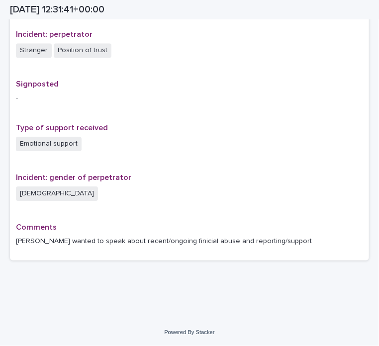
scroll to position [640, 0]
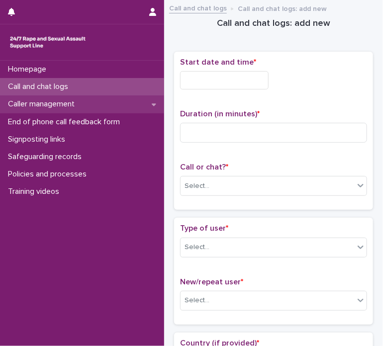
click at [151, 107] on div "Caller management" at bounding box center [82, 104] width 164 height 17
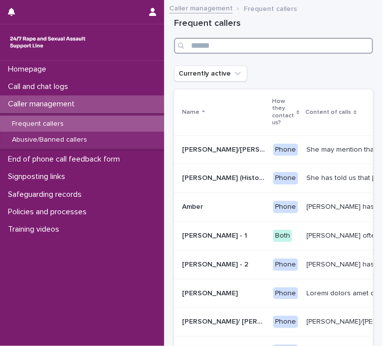
click at [213, 48] on input "Search" at bounding box center [273, 46] width 199 height 16
type input "*****"
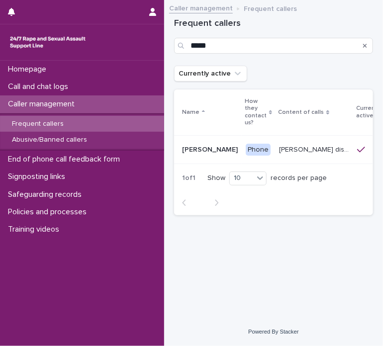
click at [279, 152] on p "Robin disclosed historic repeated rape perpetrated by men in London and Madrid.…" at bounding box center [315, 149] width 72 height 10
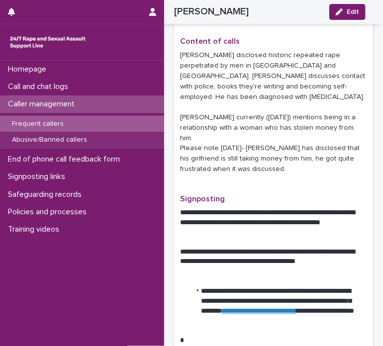
scroll to position [232, 0]
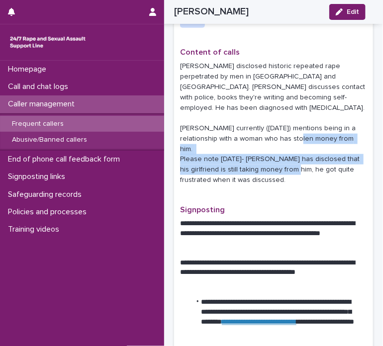
drag, startPoint x: 251, startPoint y: 147, endPoint x: 286, endPoint y: 166, distance: 39.6
click at [286, 166] on p "[PERSON_NAME] disclosed historic repeated rape perpetrated by men in [GEOGRAPHI…" at bounding box center [273, 123] width 187 height 124
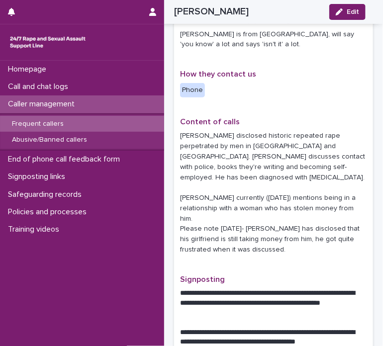
scroll to position [163, 0]
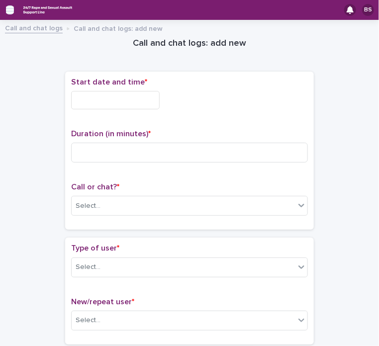
click at [10, 8] on icon "button" at bounding box center [10, 9] width 8 height 9
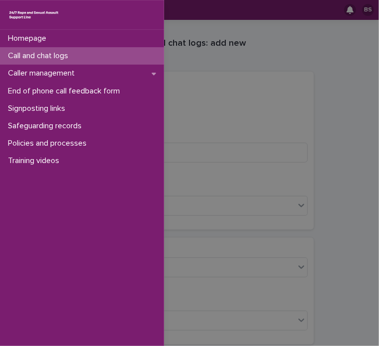
click at [248, 107] on div "Homepage Call and chat logs Caller management End of phone call feedback form S…" at bounding box center [189, 173] width 379 height 346
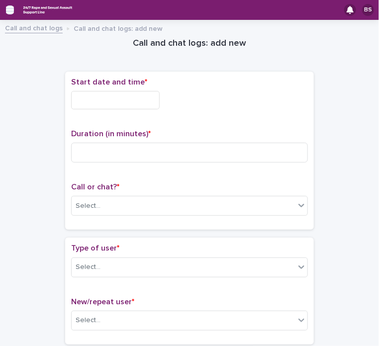
click at [11, 10] on icon "button" at bounding box center [10, 9] width 8 height 7
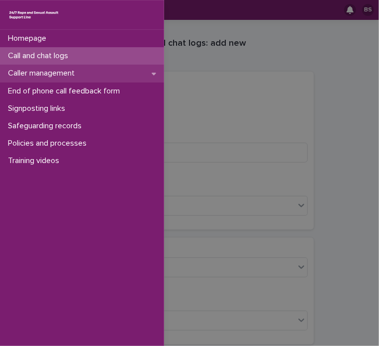
click at [52, 81] on div "Caller management" at bounding box center [82, 73] width 164 height 17
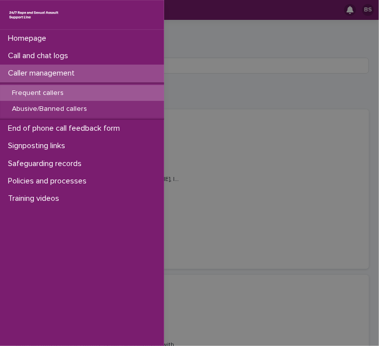
click at [69, 95] on div "Frequent callers" at bounding box center [82, 93] width 164 height 16
click at [178, 68] on div "Homepage Call and chat logs Caller management Frequent callers Abusive/Banned c…" at bounding box center [189, 173] width 379 height 346
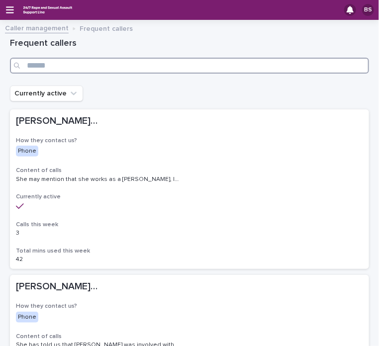
click at [178, 68] on input "Search" at bounding box center [189, 66] width 359 height 16
type input "*****"
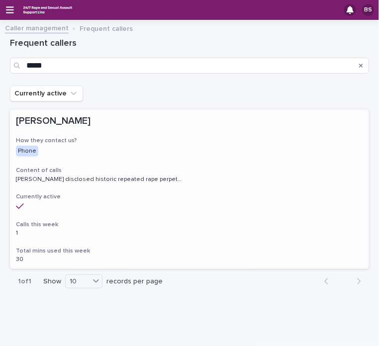
click at [78, 179] on p "[PERSON_NAME] disclosed historic repeated rape perpetrated by men in [GEOGRAPHI…" at bounding box center [100, 178] width 168 height 9
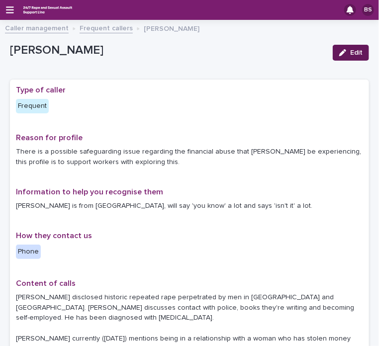
click at [350, 52] on span "Edit" at bounding box center [356, 52] width 12 height 7
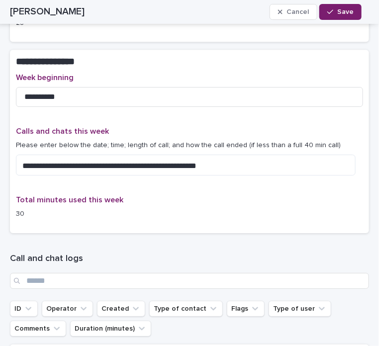
scroll to position [790, 0]
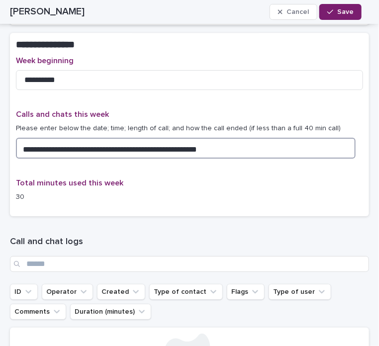
click at [231, 138] on textarea "**********" at bounding box center [186, 148] width 340 height 21
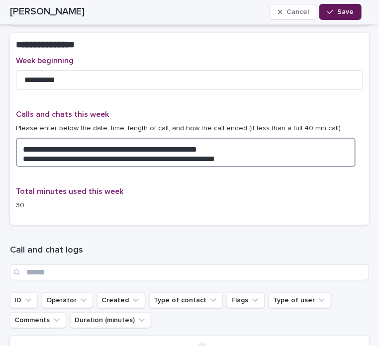
type textarea "**********"
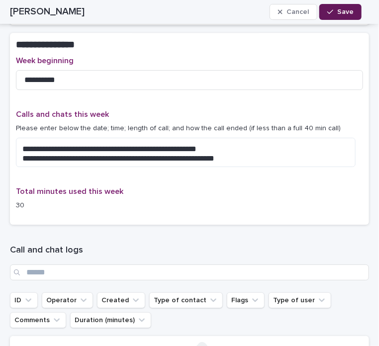
click at [338, 5] on button "Save" at bounding box center [340, 12] width 42 height 16
